Goal: Find specific page/section: Find specific page/section

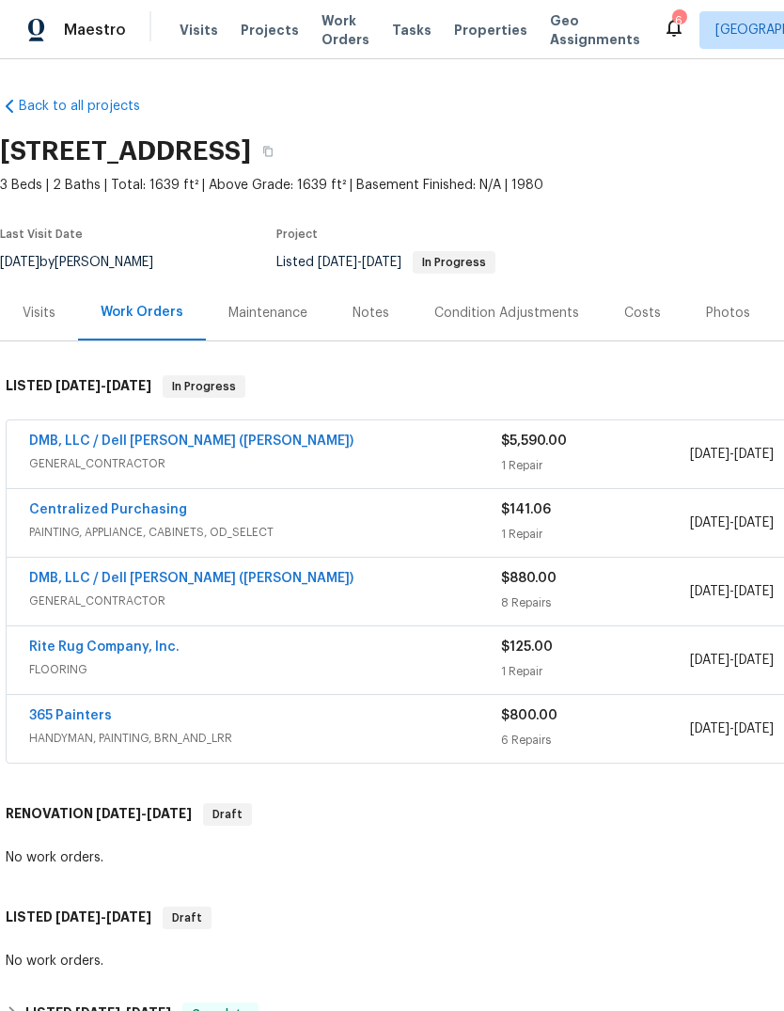
click at [480, 25] on span "Properties" at bounding box center [490, 30] width 73 height 19
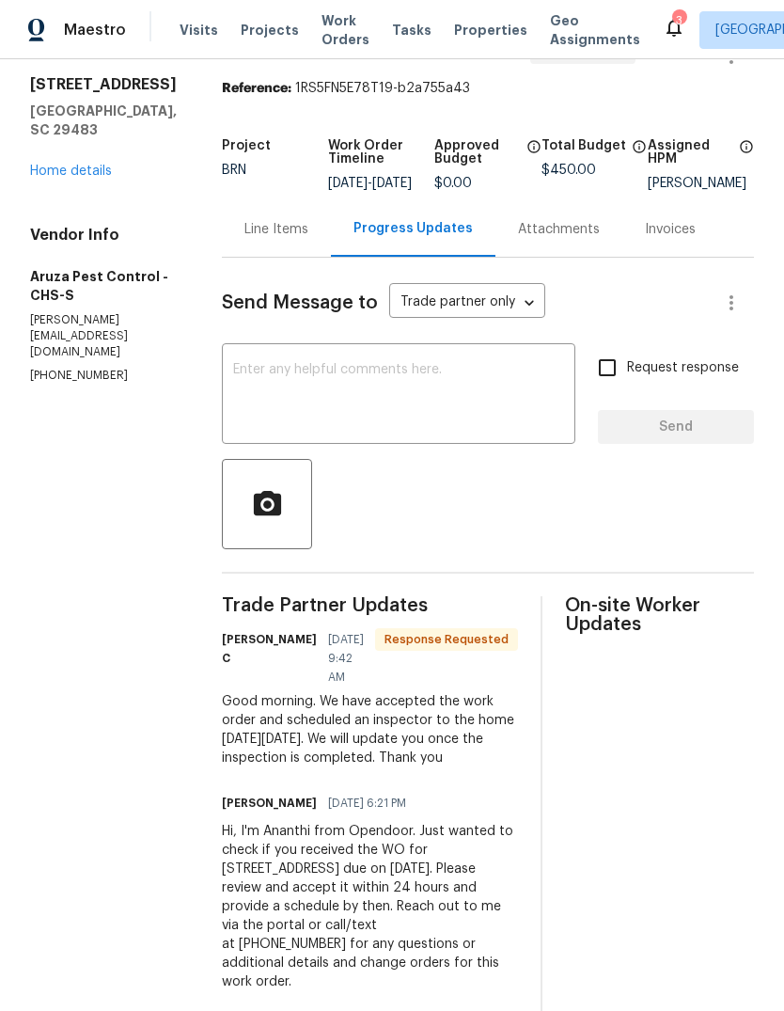
scroll to position [55, 0]
